Goal: Transaction & Acquisition: Purchase product/service

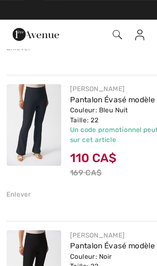
scroll to position [541, 0]
click at [16, 143] on div "Enlever" at bounding box center [14, 142] width 18 height 7
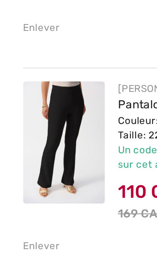
scroll to position [494, 0]
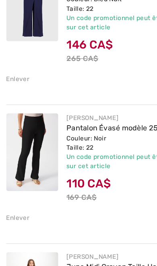
click at [86, 116] on link "Pantalon Évasé modèle 251029" at bounding box center [92, 119] width 83 height 7
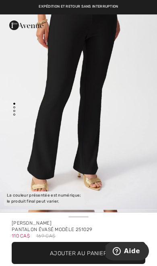
click at [113, 124] on img "1 / 4" at bounding box center [78, 92] width 157 height 234
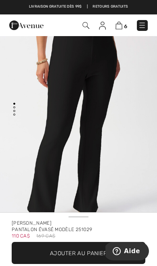
click at [120, 29] on img at bounding box center [118, 26] width 7 height 8
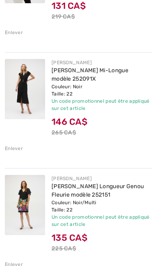
scroll to position [202, 0]
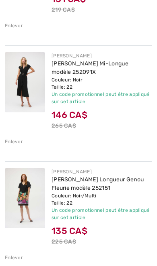
click at [29, 87] on img at bounding box center [25, 82] width 40 height 60
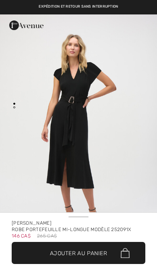
checkbox input "true"
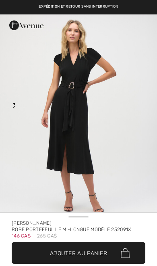
click at [118, 132] on img "1 / 2" at bounding box center [78, 117] width 157 height 235
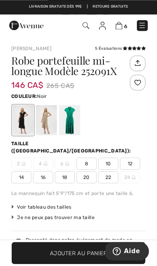
scroll to position [197, 0]
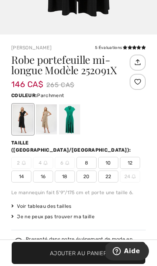
click at [47, 123] on div at bounding box center [46, 119] width 21 height 30
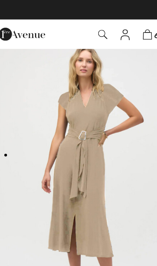
scroll to position [0, 0]
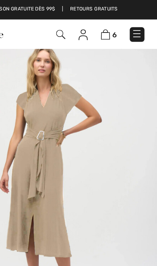
click at [115, 25] on img at bounding box center [118, 26] width 7 height 8
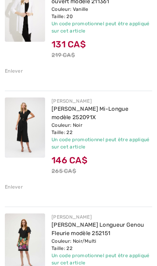
scroll to position [157, 0]
click at [14, 187] on div "Enlever" at bounding box center [14, 186] width 18 height 7
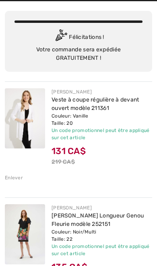
scroll to position [0, 0]
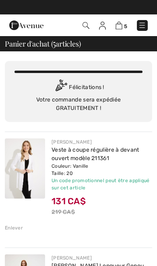
click at [87, 25] on img at bounding box center [85, 25] width 7 height 7
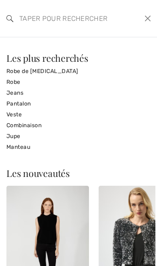
click at [71, 18] on input "search" at bounding box center [64, 18] width 102 height 24
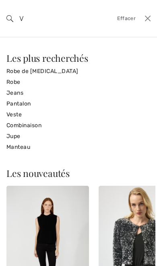
type input "V"
click at [20, 113] on link "Veste" at bounding box center [78, 114] width 144 height 11
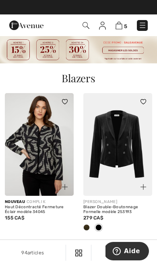
click at [141, 28] on img at bounding box center [142, 25] width 8 height 8
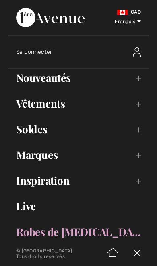
click at [42, 137] on link "Soldes Toggle submenu" at bounding box center [78, 129] width 140 height 18
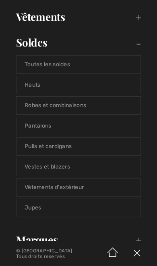
scroll to position [87, 0]
click at [67, 171] on link "Vestes et blazers" at bounding box center [78, 167] width 124 height 18
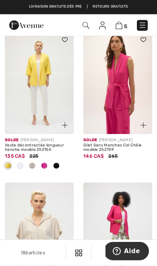
scroll to position [503, 0]
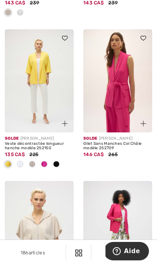
click at [122, 100] on img at bounding box center [117, 80] width 69 height 103
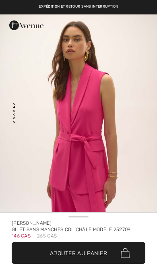
checkbox input "true"
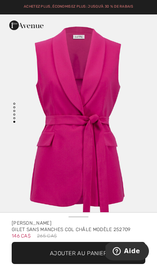
scroll to position [1177, 0]
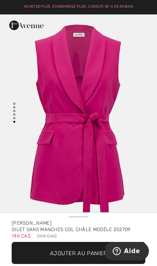
click at [92, 252] on span "Ajouter au panier" at bounding box center [78, 253] width 57 height 8
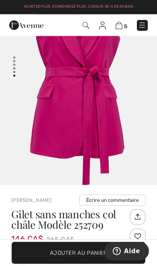
scroll to position [0, 0]
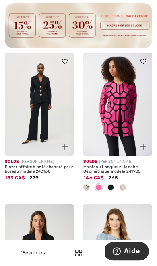
scroll to position [1874, 0]
click at [130, 115] on img at bounding box center [117, 104] width 69 height 103
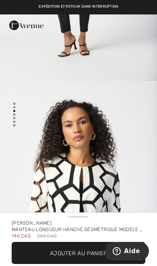
scroll to position [407, 0]
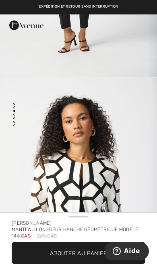
click at [97, 250] on span "Ajouter au panier" at bounding box center [78, 253] width 57 height 8
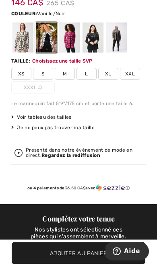
scroll to position [293, 0]
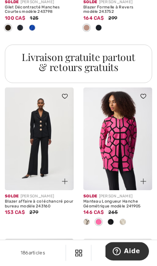
scroll to position [1988, 0]
click at [51, 148] on img at bounding box center [39, 139] width 69 height 103
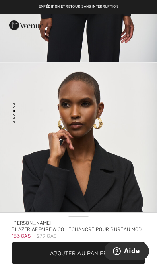
scroll to position [472, 0]
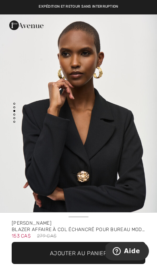
click at [96, 254] on span "Ajouter au panier" at bounding box center [78, 253] width 57 height 8
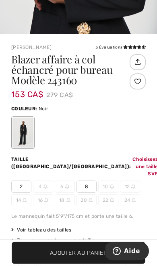
scroll to position [299, 0]
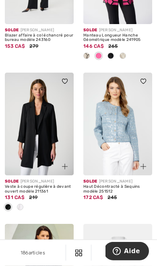
scroll to position [2161, 0]
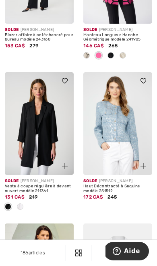
click at [46, 142] on img at bounding box center [39, 123] width 69 height 103
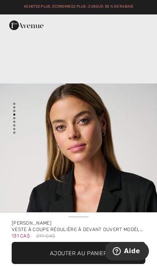
scroll to position [633, 0]
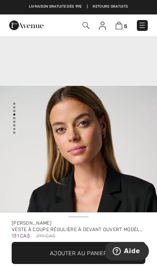
click at [93, 253] on span "Ajouter au panier" at bounding box center [78, 253] width 57 height 8
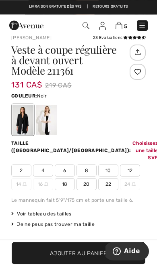
scroll to position [207, 0]
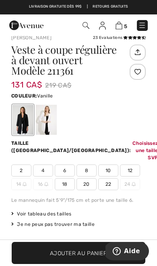
click at [49, 123] on div at bounding box center [46, 120] width 21 height 30
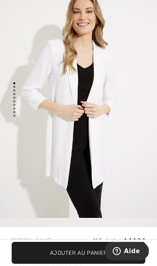
scroll to position [32, 0]
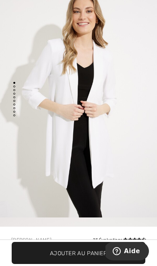
click at [134, 117] on img "1 / 9" at bounding box center [78, 100] width 157 height 235
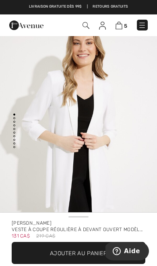
click at [132, 144] on img "1 / 9" at bounding box center [78, 131] width 157 height 235
click at [122, 23] on link "5" at bounding box center [121, 25] width 12 height 8
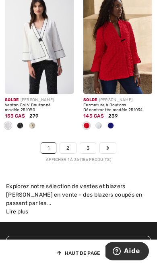
scroll to position [2698, 0]
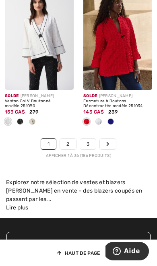
click at [69, 139] on link "2" at bounding box center [68, 144] width 16 height 10
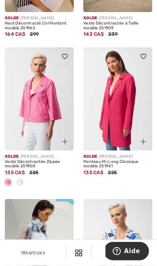
scroll to position [1596, 0]
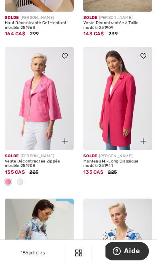
click at [132, 110] on img at bounding box center [117, 98] width 69 height 103
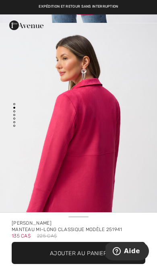
scroll to position [253, 0]
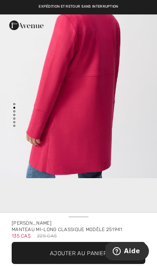
click at [104, 240] on div "Joseph Ribkoff Manteau mi-long classique Modèle 251941 135 CA$ 225 CA$ ✔ Ajouté…" at bounding box center [78, 239] width 153 height 49
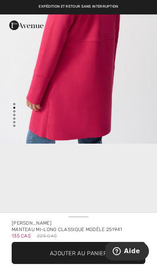
click at [98, 248] on span "✔ Ajouté au panier Ajouter au panier" at bounding box center [78, 253] width 133 height 22
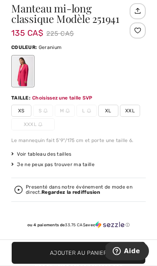
scroll to position [293, 0]
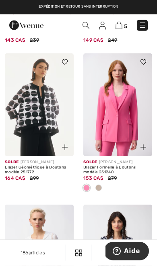
scroll to position [2349, 0]
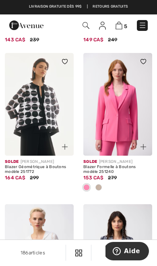
click at [131, 129] on div at bounding box center [138, 142] width 27 height 27
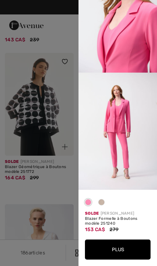
scroll to position [371, 0]
click at [117, 226] on div "Blazer Formelle à Boutons modèle 251240" at bounding box center [117, 221] width 65 height 9
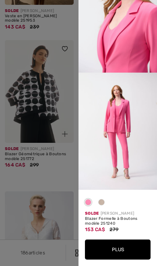
scroll to position [2362, 0]
click at [126, 245] on button "Plus" at bounding box center [117, 250] width 65 height 20
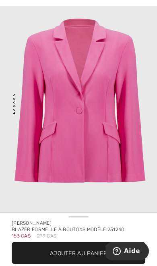
scroll to position [10, 0]
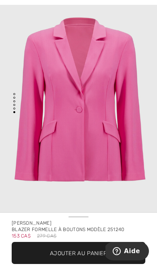
click at [88, 248] on span "✔ Ajouté au panier Ajouter au panier" at bounding box center [78, 253] width 133 height 22
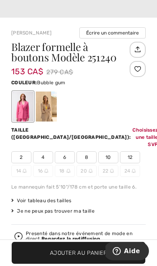
scroll to position [286, 0]
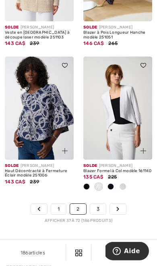
scroll to position [2620, 0]
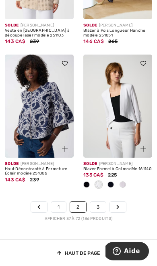
click at [100, 202] on link "3" at bounding box center [98, 207] width 16 height 10
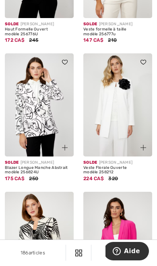
scroll to position [621, 0]
click at [47, 123] on img at bounding box center [39, 104] width 69 height 103
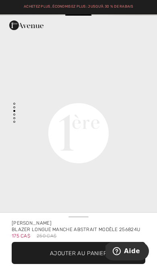
scroll to position [459, 0]
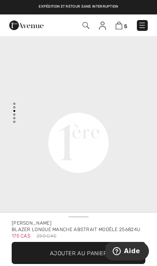
click at [98, 248] on span "✔ Ajouté au panier Ajouter au panier" at bounding box center [78, 253] width 133 height 22
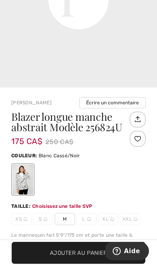
scroll to position [293, 0]
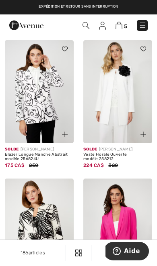
click at [126, 108] on img at bounding box center [117, 91] width 69 height 103
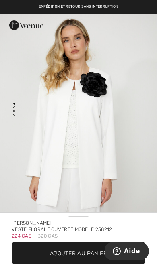
click at [93, 250] on span "Ajouter au panier" at bounding box center [78, 253] width 57 height 8
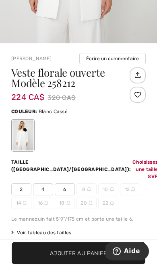
scroll to position [293, 0]
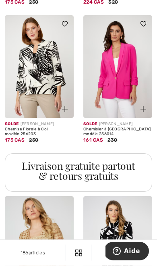
scroll to position [798, 0]
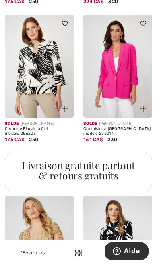
click at [126, 82] on img at bounding box center [117, 66] width 69 height 103
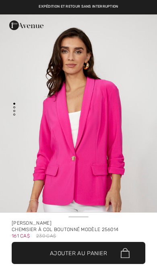
checkbox input "true"
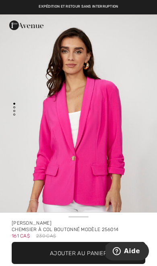
click at [90, 248] on span "✔ Ajouté au panier Ajouter au panier" at bounding box center [78, 253] width 133 height 22
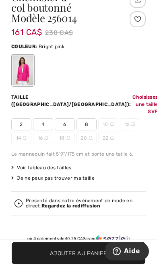
scroll to position [299, 0]
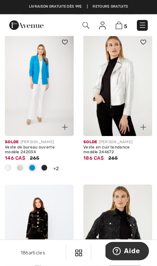
scroll to position [1393, 0]
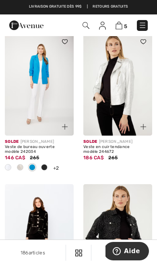
click at [49, 100] on img at bounding box center [39, 84] width 69 height 103
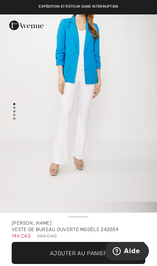
scroll to position [32, 0]
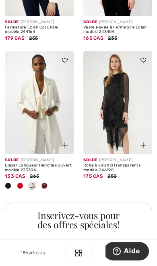
scroll to position [1654, 0]
click at [45, 118] on img at bounding box center [39, 102] width 69 height 103
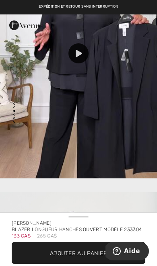
scroll to position [574, 0]
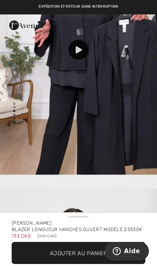
click at [99, 250] on span "Ajouter au panier" at bounding box center [78, 253] width 57 height 8
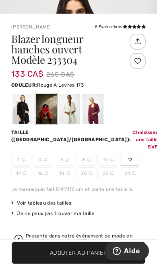
scroll to position [293, 0]
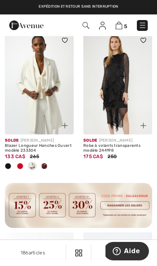
click at [47, 97] on img at bounding box center [39, 83] width 69 height 103
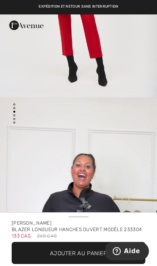
scroll to position [386, 0]
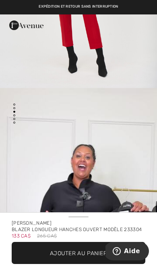
click at [91, 250] on span "Ajouter au panier" at bounding box center [78, 253] width 57 height 8
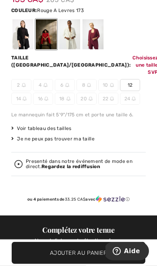
scroll to position [294, 0]
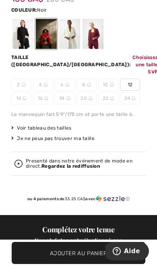
click at [20, 31] on div at bounding box center [22, 34] width 21 height 30
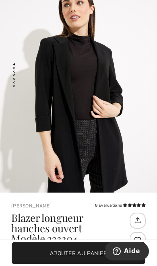
scroll to position [41, 0]
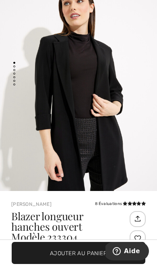
click at [131, 134] on img "1 / 6" at bounding box center [78, 90] width 157 height 235
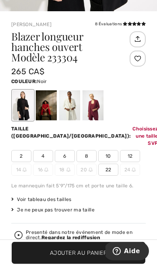
scroll to position [221, 0]
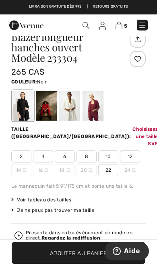
click at [112, 164] on span "22" at bounding box center [108, 170] width 20 height 12
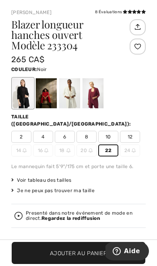
scroll to position [234, 0]
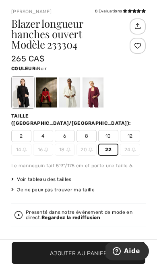
click at [98, 257] on span "Ajouter au panier" at bounding box center [78, 253] width 57 height 8
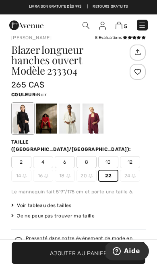
click at [106, 251] on button "Aide" at bounding box center [126, 251] width 45 height 18
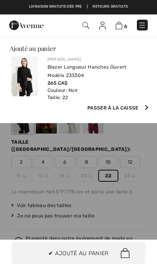
scroll to position [0, 0]
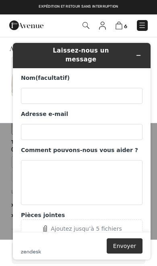
click at [142, 51] on button "Réduire le widget" at bounding box center [138, 55] width 13 height 11
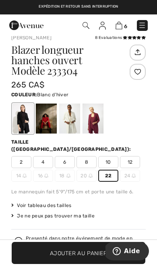
click at [73, 125] on div at bounding box center [69, 119] width 21 height 30
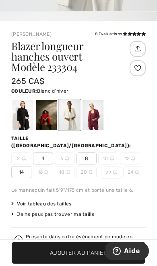
scroll to position [238, 0]
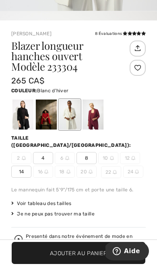
click at [97, 118] on div at bounding box center [92, 115] width 21 height 30
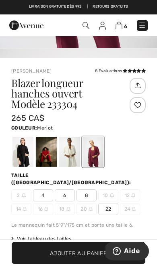
scroll to position [201, 0]
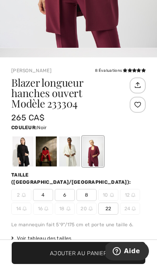
click at [21, 156] on div at bounding box center [22, 151] width 21 height 30
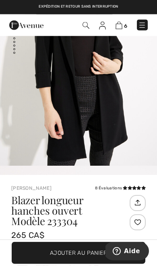
scroll to position [81, 0]
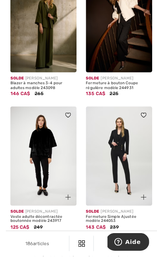
scroll to position [2668, 0]
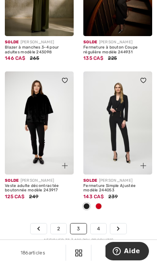
click at [100, 224] on link "4" at bounding box center [98, 229] width 16 height 10
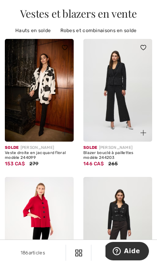
scroll to position [78, 0]
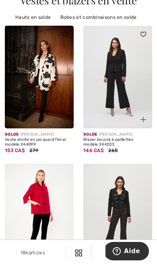
click at [120, 100] on img at bounding box center [117, 77] width 69 height 103
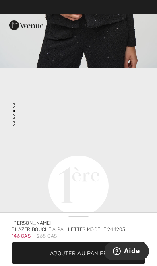
scroll to position [396, 0]
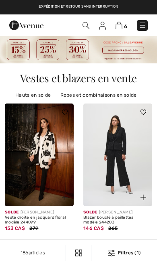
scroll to position [78, 0]
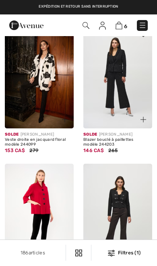
checkbox input "true"
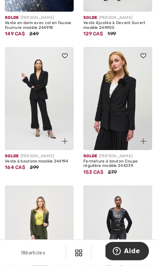
scroll to position [615, 0]
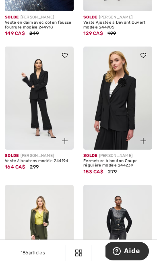
click at [41, 124] on img at bounding box center [39, 98] width 69 height 103
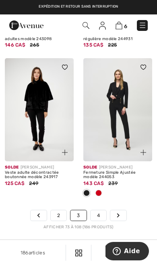
click at [100, 210] on link "4" at bounding box center [98, 215] width 16 height 10
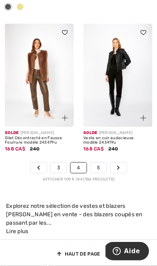
scroll to position [2740, 0]
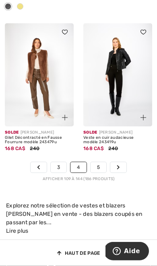
click at [101, 162] on link "5" at bounding box center [98, 167] width 16 height 10
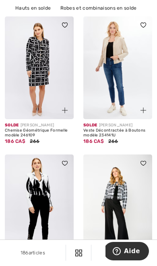
scroll to position [87, 0]
click at [53, 88] on img at bounding box center [39, 67] width 69 height 103
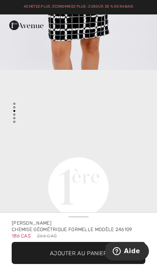
scroll to position [410, 0]
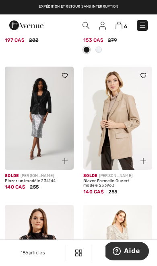
scroll to position [2448, 0]
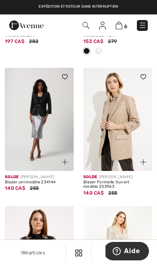
click at [128, 128] on img at bounding box center [117, 119] width 69 height 103
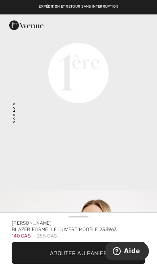
click at [113, 246] on button "Aide" at bounding box center [126, 251] width 45 height 18
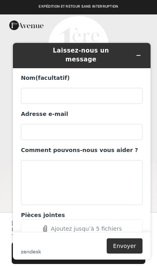
scroll to position [559, 0]
click at [113, 245] on button "Envoyer" at bounding box center [124, 245] width 36 height 15
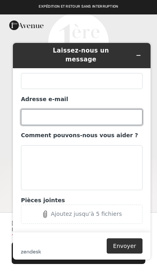
scroll to position [564, 0]
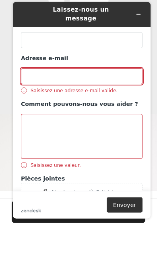
click at [137, 12] on icon "Réduire le widget" at bounding box center [138, 15] width 6 height 6
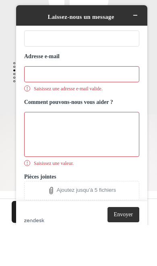
scroll to position [41, 0]
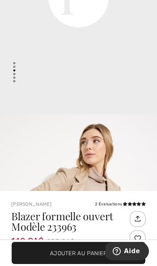
click at [92, 254] on span "Ajouter au panier" at bounding box center [78, 253] width 57 height 8
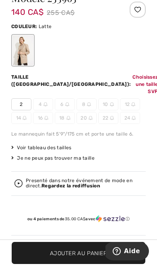
scroll to position [289, 0]
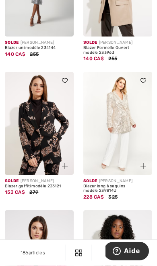
scroll to position [2589, 0]
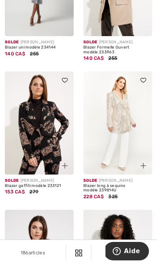
click at [52, 135] on img at bounding box center [39, 122] width 69 height 103
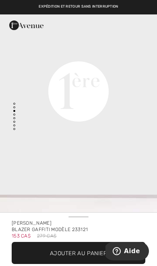
click at [97, 246] on span "✔ Ajouté au panier Ajouter au panier" at bounding box center [78, 253] width 133 height 22
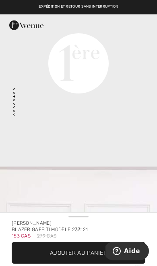
scroll to position [526, 0]
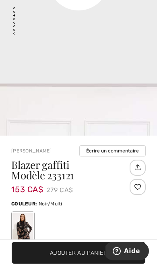
click at [96, 252] on span "Ajouter au panier" at bounding box center [78, 253] width 57 height 8
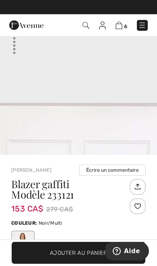
scroll to position [0, 0]
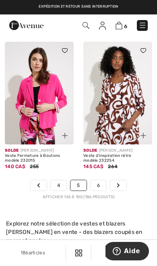
click at [100, 180] on link "6" at bounding box center [98, 185] width 16 height 10
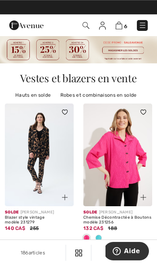
click at [118, 25] on img at bounding box center [118, 26] width 7 height 8
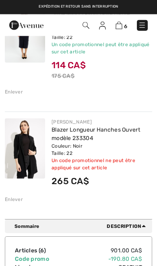
scroll to position [593, 0]
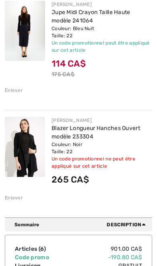
click at [18, 197] on div "Enlever" at bounding box center [14, 197] width 18 height 7
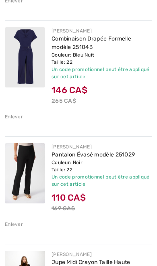
scroll to position [344, 0]
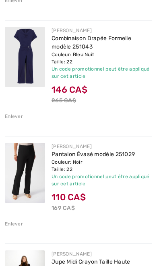
click at [76, 40] on link "Combinaison Drapée Formelle modèle 251043" at bounding box center [90, 42] width 79 height 15
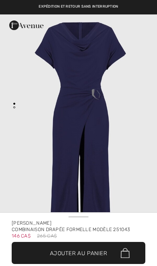
checkbox input "true"
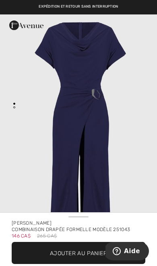
click at [124, 123] on img "1 / 1" at bounding box center [78, 131] width 157 height 235
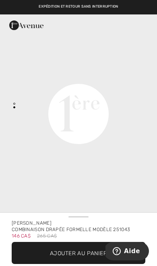
scroll to position [260, 0]
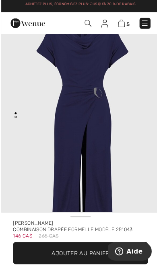
scroll to position [5, 0]
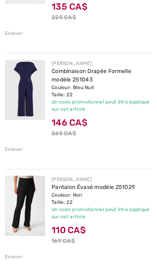
scroll to position [311, 0]
click at [101, 71] on link "Combinaison Drapée Formelle modèle 251043" at bounding box center [90, 75] width 79 height 15
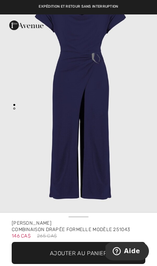
scroll to position [45, 0]
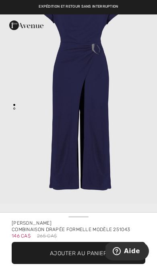
click at [100, 115] on img "1 / 1" at bounding box center [78, 86] width 157 height 235
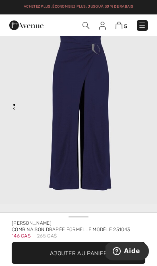
click at [105, 144] on img "1 / 1" at bounding box center [78, 86] width 157 height 235
click at [105, 86] on img "1 / 1" at bounding box center [78, 86] width 157 height 235
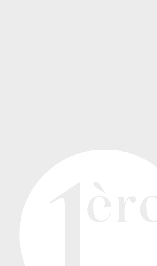
scroll to position [271, 0]
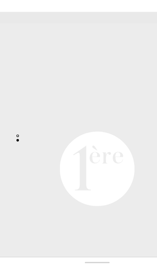
click at [95, 100] on video "Your browser does not support the video tag." at bounding box center [78, 63] width 157 height 78
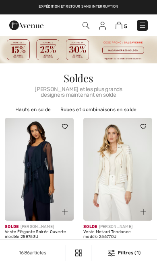
checkbox input "true"
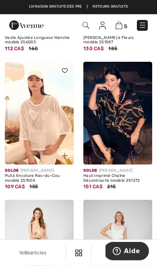
scroll to position [1538, 0]
click at [122, 26] on img at bounding box center [118, 26] width 7 height 8
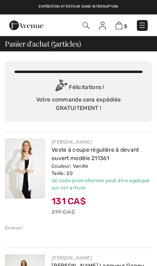
click at [142, 25] on img at bounding box center [142, 25] width 8 height 8
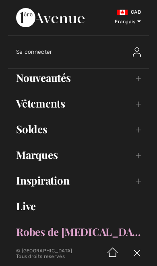
click at [55, 136] on link "Soldes Toggle submenu" at bounding box center [78, 129] width 140 height 18
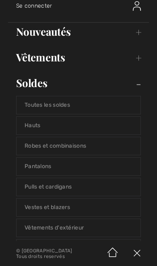
scroll to position [49, 0]
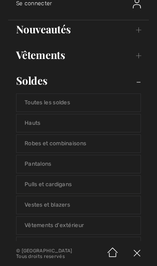
click at [39, 149] on link "Robes et combinaisons" at bounding box center [78, 144] width 124 height 18
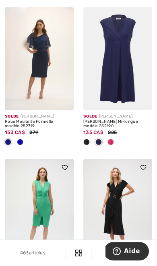
scroll to position [549, 0]
click at [124, 71] on img at bounding box center [117, 58] width 69 height 103
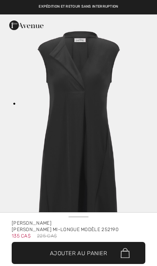
checkbox input "true"
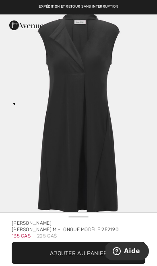
scroll to position [18, 0]
click at [92, 253] on span "Ajouter au panier" at bounding box center [78, 253] width 57 height 8
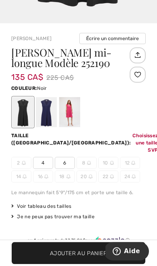
scroll to position [286, 0]
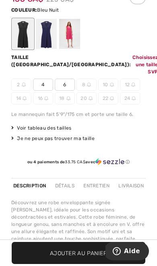
click at [46, 39] on div at bounding box center [46, 34] width 21 height 30
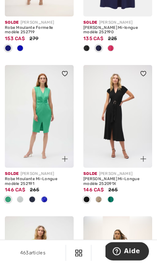
scroll to position [643, 0]
click at [123, 115] on img at bounding box center [117, 116] width 69 height 103
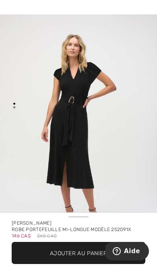
click at [123, 157] on img "1 / 2" at bounding box center [78, 131] width 157 height 235
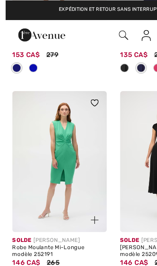
scroll to position [641, 0]
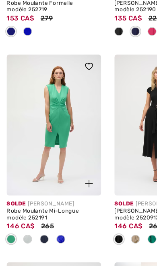
click at [47, 101] on img at bounding box center [39, 117] width 69 height 103
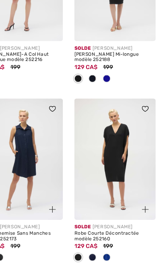
scroll to position [1279, 0]
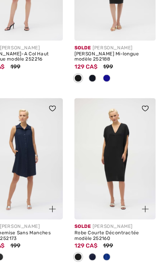
click at [102, 197] on div "Robe Courte Décontractée modèle 252160" at bounding box center [117, 201] width 69 height 9
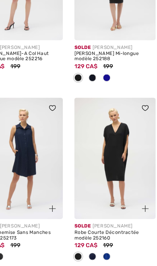
click at [98, 196] on div "Robe Courte Décontractée modèle 252160" at bounding box center [117, 200] width 69 height 9
click at [88, 196] on div "Robe Courte Décontractée modèle 252160" at bounding box center [117, 200] width 69 height 9
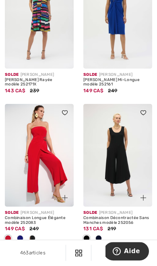
scroll to position [1549, 0]
click at [51, 216] on div "Combinaison Longue Élégante modèle 252083" at bounding box center [39, 220] width 69 height 9
click at [51, 180] on div at bounding box center [60, 193] width 27 height 27
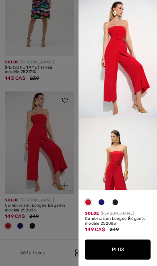
scroll to position [1562, 0]
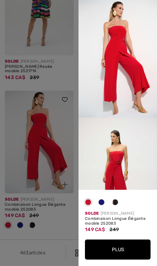
click at [122, 250] on button "Plus" at bounding box center [117, 250] width 65 height 20
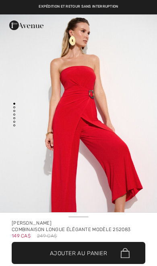
checkbox input "true"
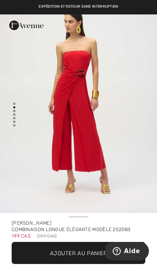
click at [96, 256] on span "Ajouter au panier" at bounding box center [78, 253] width 57 height 8
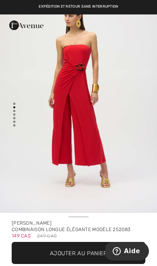
scroll to position [275, 0]
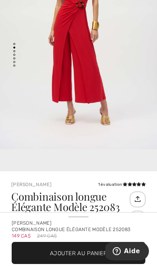
click at [99, 251] on span "Ajouter au panier" at bounding box center [78, 253] width 57 height 8
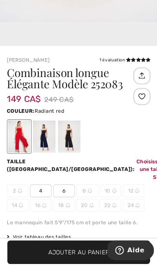
scroll to position [265, 0]
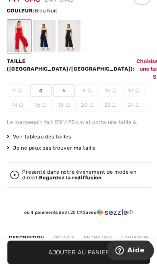
click at [44, 36] on div at bounding box center [46, 51] width 21 height 30
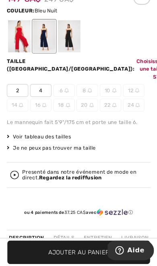
scroll to position [0, 0]
click at [71, 36] on div at bounding box center [69, 51] width 21 height 30
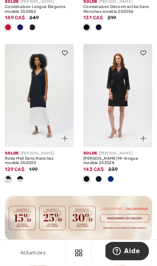
scroll to position [1767, 0]
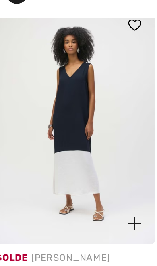
click at [47, 107] on div at bounding box center [60, 120] width 27 height 27
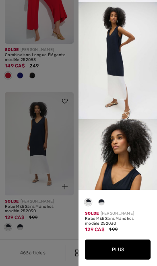
scroll to position [1706, 0]
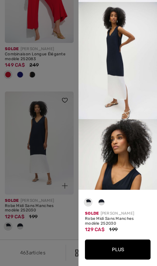
click at [128, 248] on button "Plus" at bounding box center [117, 250] width 65 height 20
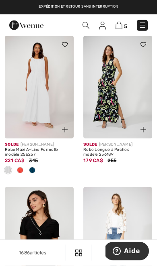
scroll to position [1275, 0]
click at [144, 27] on img at bounding box center [142, 25] width 8 height 8
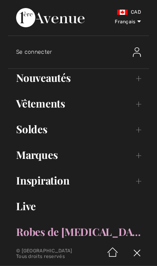
click at [95, 133] on link "Soldes Toggle submenu" at bounding box center [78, 129] width 140 height 18
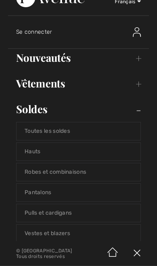
scroll to position [23, 0]
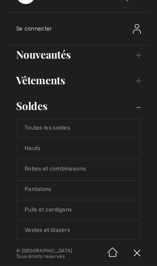
click at [36, 173] on link "Robes et combinaisons" at bounding box center [78, 169] width 124 height 18
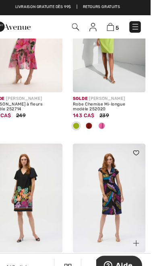
scroll to position [2468, 0]
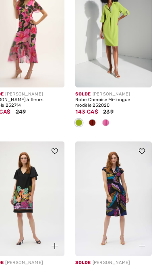
click at [110, 171] on img at bounding box center [117, 178] width 69 height 103
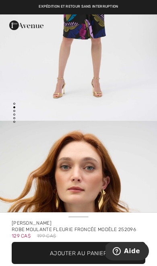
scroll to position [146, 0]
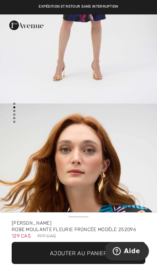
click at [100, 251] on span "Ajouter au panier" at bounding box center [78, 253] width 57 height 8
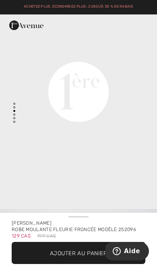
scroll to position [518, 0]
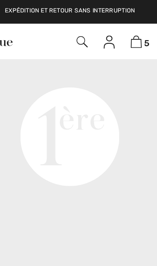
click at [57, 44] on video "Your browser does not support the video tag." at bounding box center [78, 5] width 157 height 78
click at [71, 44] on video "Your browser does not support the video tag." at bounding box center [78, 5] width 157 height 78
click at [80, 44] on video "Your browser does not support the video tag." at bounding box center [78, 5] width 157 height 78
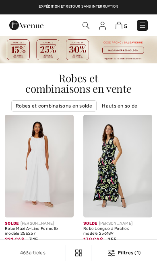
scroll to position [2453, 0]
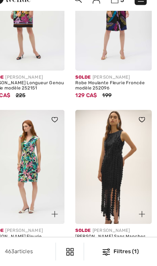
checkbox input "true"
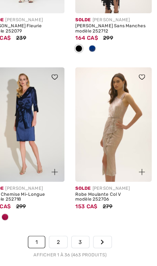
scroll to position [2669, 0]
click at [60, 213] on link "2" at bounding box center [68, 218] width 16 height 10
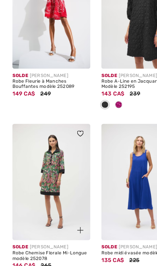
scroll to position [295, 0]
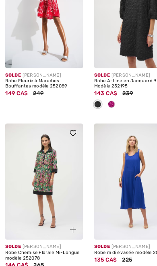
click at [50, 164] on img at bounding box center [39, 160] width 69 height 103
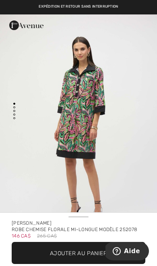
click at [102, 256] on span "Ajouter au panier" at bounding box center [78, 253] width 57 height 8
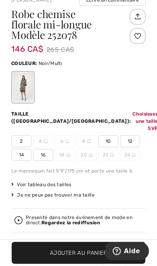
scroll to position [303, 0]
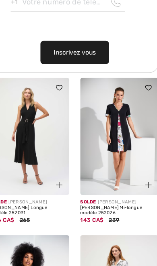
scroll to position [1970, 0]
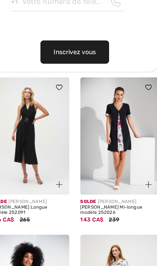
click at [27, 132] on img at bounding box center [39, 119] width 69 height 103
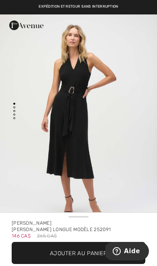
scroll to position [11, 0]
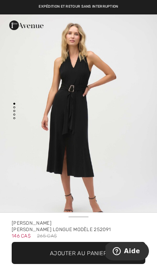
click at [106, 176] on img "1 / 4" at bounding box center [78, 120] width 157 height 234
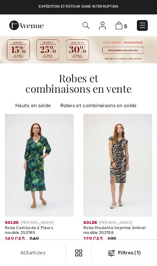
checkbox input "true"
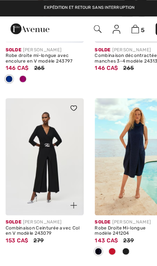
scroll to position [2229, 0]
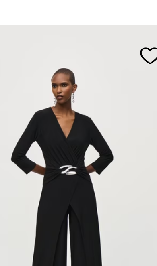
click at [26, 87] on img at bounding box center [39, 138] width 69 height 103
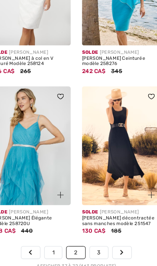
scroll to position [2681, 0]
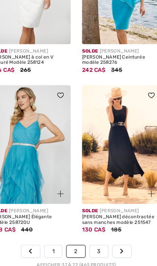
click at [90, 212] on link "3" at bounding box center [98, 217] width 16 height 10
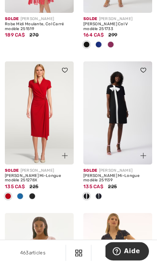
scroll to position [204, 0]
click at [45, 133] on img at bounding box center [39, 112] width 69 height 103
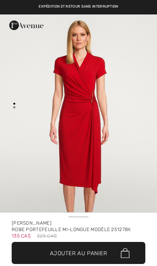
checkbox input "true"
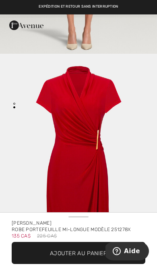
click at [106, 255] on button "Aide" at bounding box center [126, 251] width 45 height 18
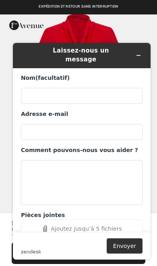
scroll to position [248, 0]
click at [139, 53] on icon "Réduire le widget" at bounding box center [138, 56] width 6 height 6
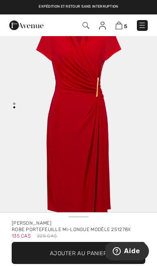
click at [95, 255] on span "Ajouter au panier" at bounding box center [78, 253] width 57 height 8
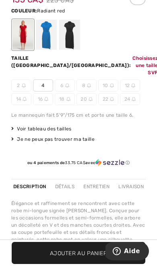
scroll to position [282, 0]
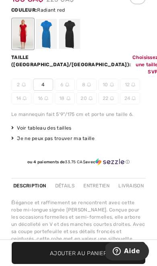
click at [67, 41] on div at bounding box center [69, 34] width 21 height 30
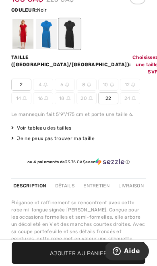
scroll to position [0, 0]
click at [112, 92] on span "22" at bounding box center [108, 98] width 20 height 12
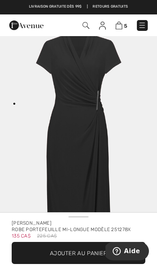
click at [93, 254] on span "Ajouter au panier" at bounding box center [78, 253] width 57 height 8
click at [138, 147] on img "1 / 1" at bounding box center [78, 131] width 157 height 235
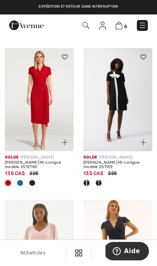
click at [116, 31] on div "6 Commander" at bounding box center [110, 25] width 88 height 16
click at [119, 27] on img at bounding box center [118, 26] width 7 height 8
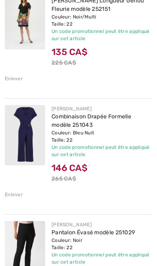
scroll to position [267, 0]
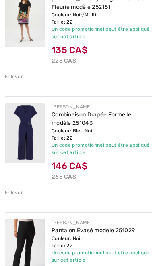
click at [26, 141] on img at bounding box center [25, 133] width 40 height 60
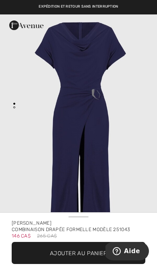
click at [113, 151] on img "1 / 1" at bounding box center [78, 131] width 157 height 235
click at [134, 118] on img "1 / 1" at bounding box center [78, 131] width 157 height 235
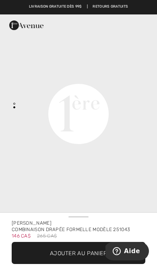
scroll to position [255, 0]
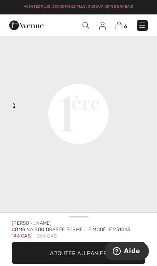
click at [121, 25] on img at bounding box center [118, 26] width 7 height 8
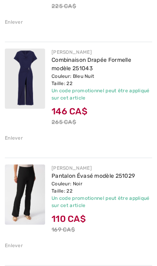
scroll to position [322, 0]
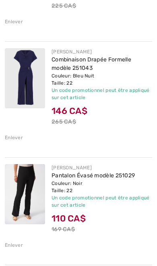
click at [85, 70] on link "Combinaison Drapée Formelle modèle 251043" at bounding box center [90, 63] width 79 height 15
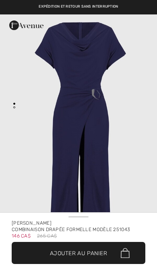
checkbox input "true"
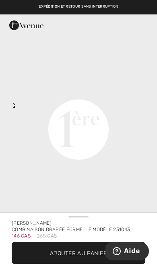
scroll to position [246, 0]
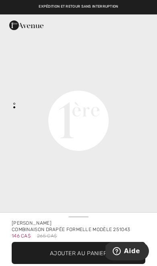
click at [95, 254] on span "Ajouter au panier" at bounding box center [78, 253] width 57 height 8
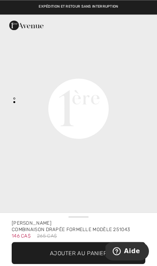
scroll to position [256, 0]
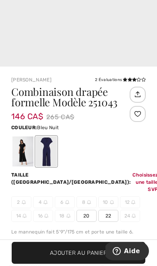
click at [103, 248] on span "✔ Ajouté au panier Ajouter au panier" at bounding box center [78, 253] width 133 height 22
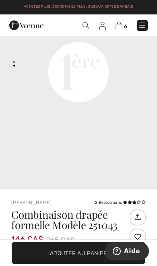
scroll to position [0, 0]
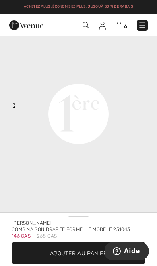
click at [120, 26] on img at bounding box center [118, 26] width 7 height 8
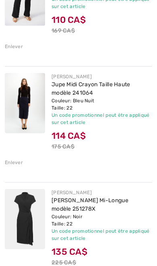
scroll to position [521, 0]
click at [89, 94] on link "Jupe Midi Crayon Taille Haute modèle 241064" at bounding box center [90, 88] width 79 height 15
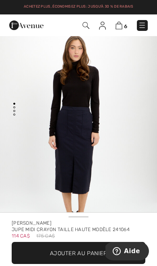
click at [119, 26] on img at bounding box center [118, 26] width 7 height 8
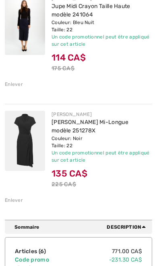
scroll to position [600, 0]
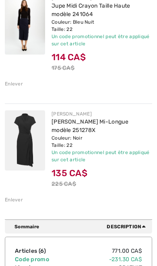
click at [68, 138] on div "Couleur: Noir Taille: 22" at bounding box center [101, 141] width 100 height 14
click at [127, 124] on link "[PERSON_NAME] Mi-Longue modèle 251278X" at bounding box center [89, 125] width 77 height 15
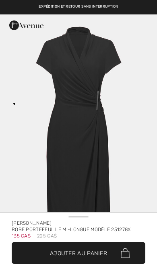
checkbox input "true"
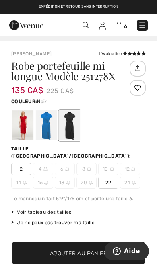
scroll to position [190, 0]
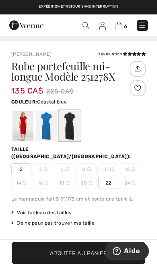
click at [47, 127] on div at bounding box center [46, 126] width 21 height 30
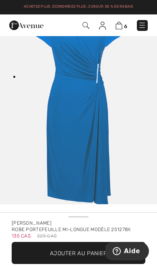
scroll to position [0, 0]
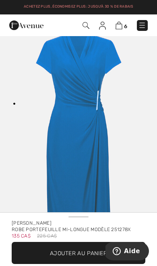
click at [111, 138] on img "1 / 1" at bounding box center [78, 131] width 157 height 235
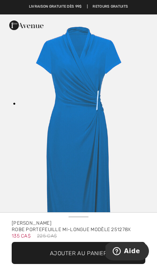
click at [88, 227] on div "Robe portefeuille mi-longue Modèle 251278X" at bounding box center [78, 229] width 133 height 6
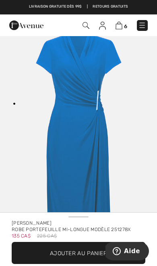
click at [97, 250] on span "Ajouter au panier" at bounding box center [78, 253] width 57 height 8
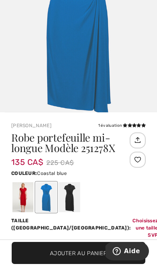
scroll to position [282, 0]
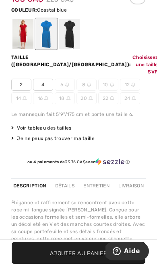
click at [23, 34] on div at bounding box center [22, 34] width 21 height 30
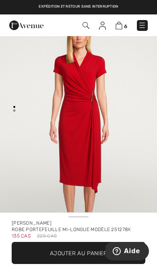
scroll to position [0, 0]
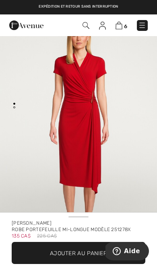
click at [117, 136] on img "1 / 2" at bounding box center [78, 131] width 157 height 235
click at [120, 28] on img at bounding box center [118, 26] width 7 height 8
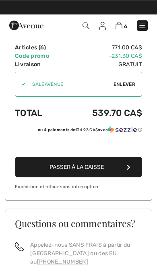
scroll to position [803, 0]
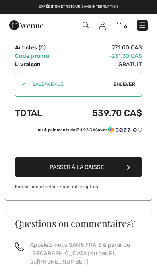
click at [123, 169] on button "Passer à la caisse" at bounding box center [78, 167] width 127 height 20
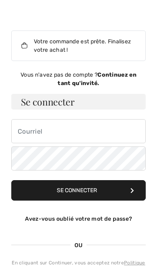
scroll to position [12, 0]
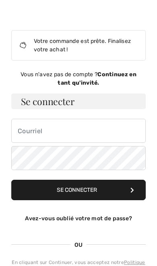
click at [118, 76] on strong "Continuez en tant qu'invité." at bounding box center [96, 78] width 79 height 15
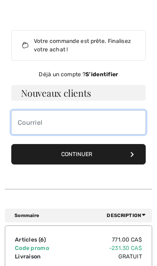
click at [108, 127] on input "email" at bounding box center [78, 122] width 134 height 24
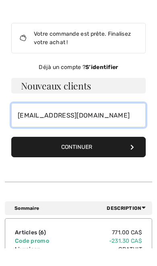
type input "[EMAIL_ADDRESS][DOMAIN_NAME]"
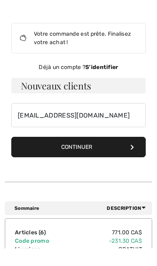
click at [113, 155] on button "Continuer" at bounding box center [78, 165] width 134 height 20
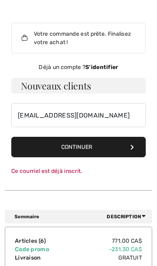
click at [117, 148] on button "Continuer" at bounding box center [78, 147] width 134 height 20
click at [102, 64] on strong "S’identifier" at bounding box center [101, 67] width 33 height 7
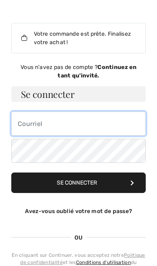
click at [91, 131] on input "email" at bounding box center [78, 124] width 134 height 24
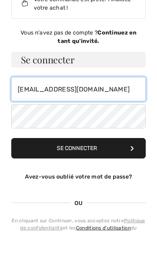
type input "[EMAIL_ADDRESS][DOMAIN_NAME]"
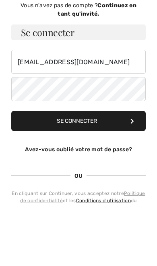
click at [97, 173] on button "Se connecter" at bounding box center [78, 183] width 134 height 20
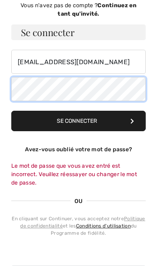
scroll to position [81, 0]
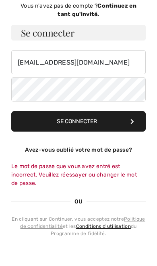
click at [100, 124] on button "Se connecter" at bounding box center [78, 121] width 134 height 20
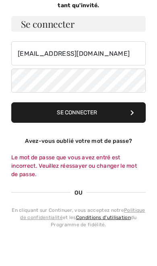
click at [93, 115] on button "Se connecter" at bounding box center [78, 121] width 134 height 20
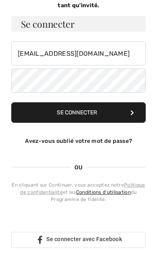
scroll to position [90, 0]
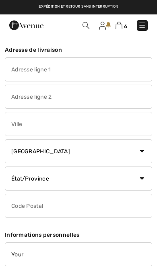
click at [78, 71] on input "text" at bounding box center [78, 69] width 147 height 24
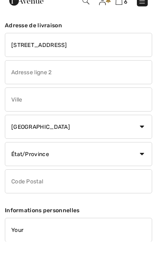
click at [83, 112] on input "text" at bounding box center [78, 124] width 147 height 24
type input "[STREET_ADDRESS]"
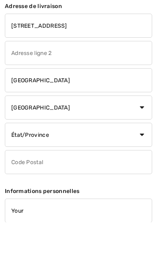
click at [75, 167] on select "État/Province Alberta Colombie-Britannique Ile-du-Prince-Edward Manitoba Nouvea…" at bounding box center [78, 179] width 147 height 24
type input "[GEOGRAPHIC_DATA]"
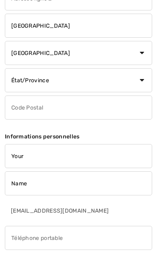
select select "QC"
click at [90, 107] on input "text" at bounding box center [78, 108] width 147 height 24
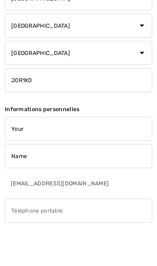
type input "J0R1K0"
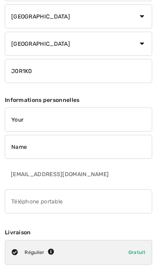
scroll to position [138, 0]
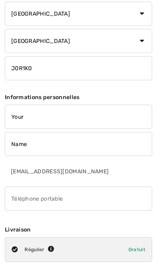
click at [70, 119] on input "Your" at bounding box center [78, 117] width 147 height 24
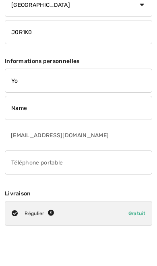
type input "Y"
click at [76, 132] on input "Name" at bounding box center [78, 144] width 147 height 24
type input "[PERSON_NAME]"
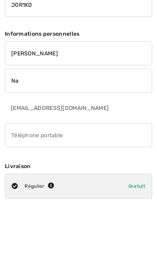
type input "N"
type input "[PERSON_NAME]"
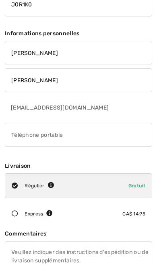
click at [87, 140] on input "phone" at bounding box center [78, 135] width 147 height 24
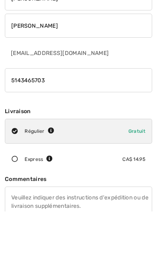
type input "5143465703"
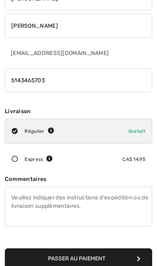
click at [112, 204] on textarea at bounding box center [78, 207] width 147 height 40
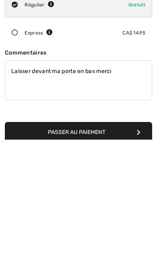
type textarea "Laisser devant ma porte en bas merci"
click at [106, 248] on button "Passer au paiement" at bounding box center [78, 258] width 147 height 20
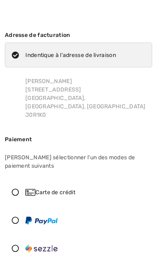
scroll to position [14, 0]
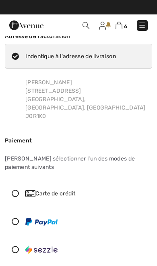
click at [18, 218] on icon at bounding box center [15, 221] width 20 height 7
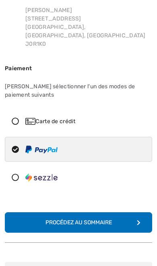
scroll to position [87, 0]
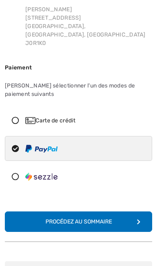
click at [124, 215] on button "Complétez votre commande avec PayPal Procédez au sommaire" at bounding box center [78, 222] width 147 height 20
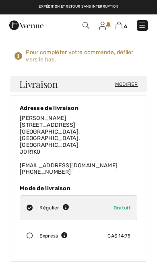
checkbox input "true"
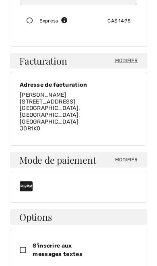
scroll to position [216, 0]
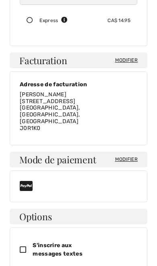
click at [127, 156] on span "Modifier" at bounding box center [126, 159] width 22 height 7
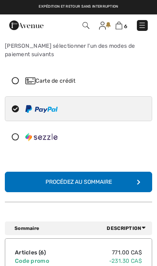
scroll to position [126, 0]
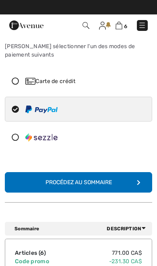
click at [49, 106] on img at bounding box center [41, 110] width 32 height 8
radio input "true"
click at [119, 174] on button "Complétez votre commande avec PayPal Procédez au sommaire" at bounding box center [78, 182] width 147 height 20
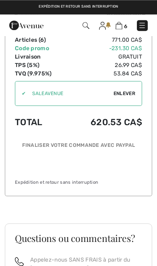
scroll to position [970, 0]
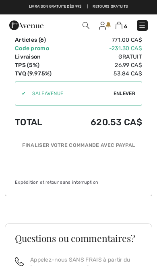
click at [130, 188] on div "Sommaire Description Articles ( 6 ) 771.00 CA$ Code promo -231.30 CA$ Livraison…" at bounding box center [78, 102] width 147 height 226
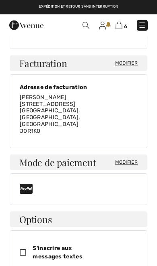
scroll to position [212, 0]
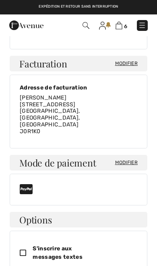
click at [128, 159] on span "Modifier" at bounding box center [126, 162] width 22 height 7
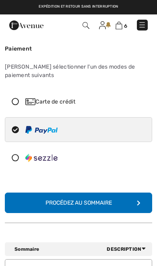
scroll to position [105, 0]
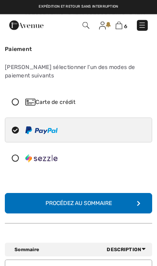
click at [17, 98] on icon at bounding box center [15, 101] width 20 height 7
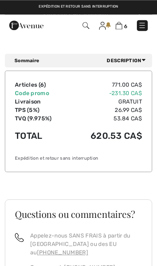
scroll to position [377, 0]
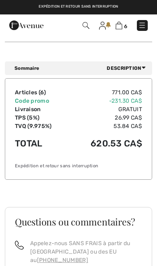
click at [120, 26] on img at bounding box center [118, 26] width 7 height 8
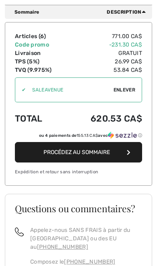
scroll to position [815, 0]
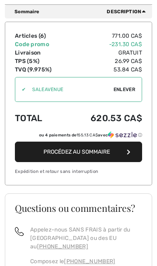
click at [104, 157] on button "Procédez au sommaire" at bounding box center [78, 152] width 127 height 20
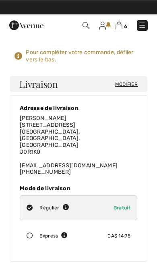
click at [119, 23] on img at bounding box center [118, 26] width 7 height 8
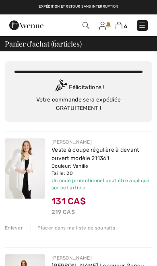
click at [119, 26] on img at bounding box center [118, 26] width 7 height 8
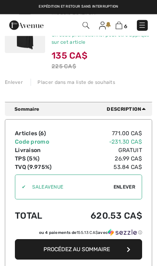
scroll to position [717, 0]
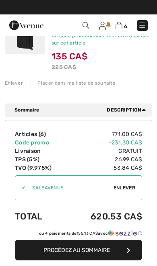
click at [109, 249] on span "Procédez au sommaire" at bounding box center [76, 250] width 66 height 7
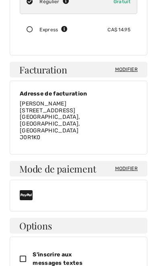
scroll to position [207, 0]
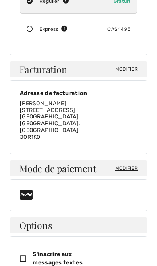
click at [129, 165] on span "Modifier" at bounding box center [126, 168] width 22 height 7
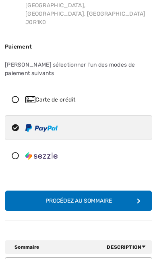
click at [11, 96] on icon at bounding box center [15, 99] width 20 height 7
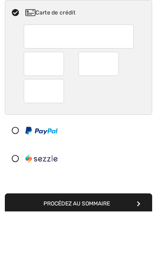
scroll to position [195, 0]
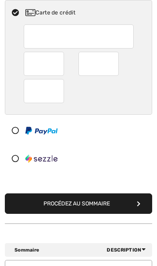
click at [121, 195] on button "Procédez au sommaire" at bounding box center [78, 203] width 147 height 20
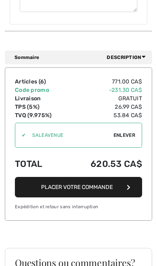
scroll to position [924, 0]
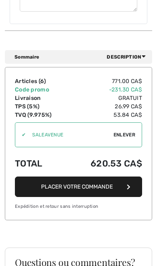
click at [116, 177] on button "Placer votre commande" at bounding box center [78, 187] width 127 height 20
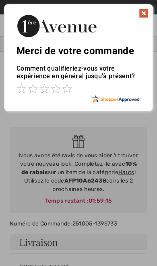
click at [146, 15] on img at bounding box center [143, 13] width 10 height 10
